Goal: Navigation & Orientation: Find specific page/section

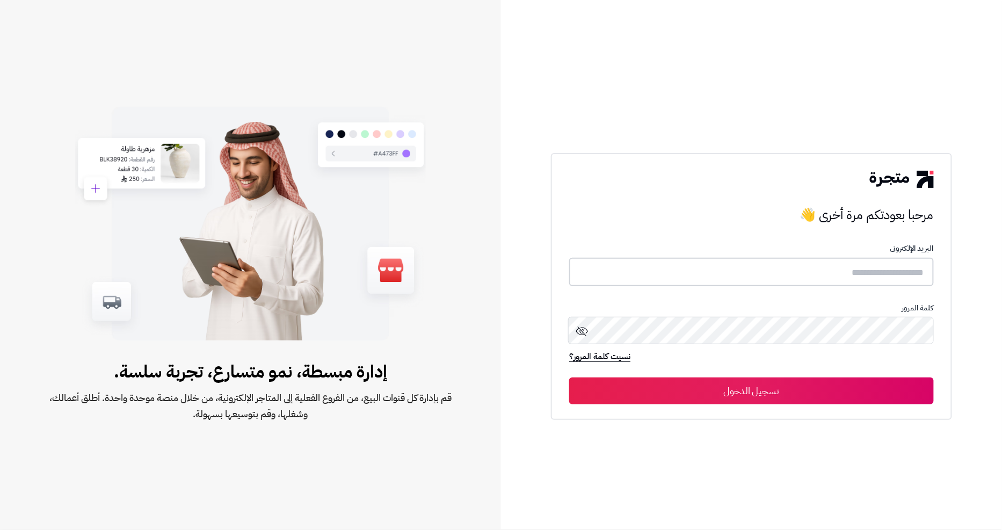
type input "*******"
click at [782, 396] on button "تسجيل الدخول" at bounding box center [751, 390] width 364 height 27
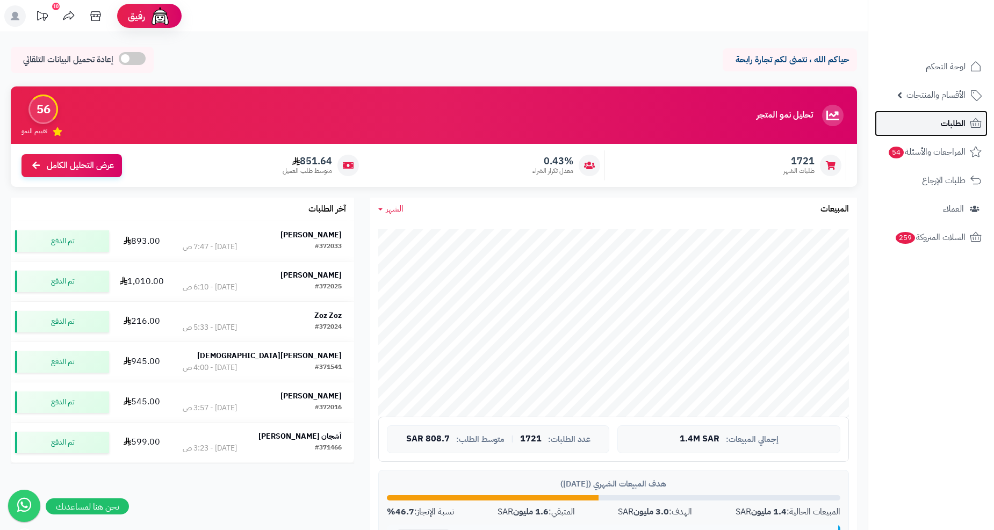
click at [963, 116] on span "الطلبات" at bounding box center [953, 123] width 25 height 15
